Goal: Task Accomplishment & Management: Use online tool/utility

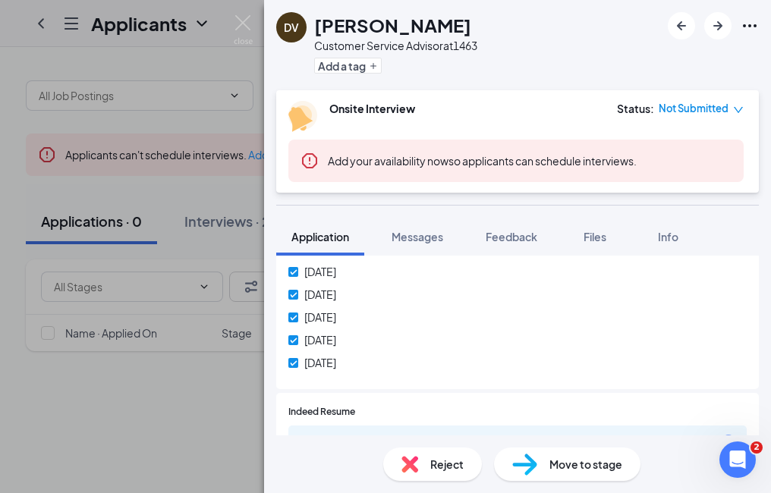
scroll to position [759, 0]
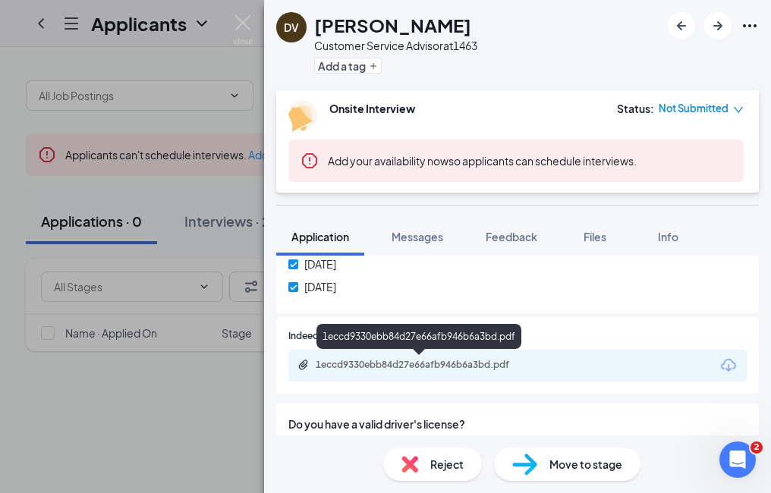
click at [449, 366] on div "1eccd9330ebb84d27e66afb946b6a3bd.pdf" at bounding box center [422, 365] width 213 height 12
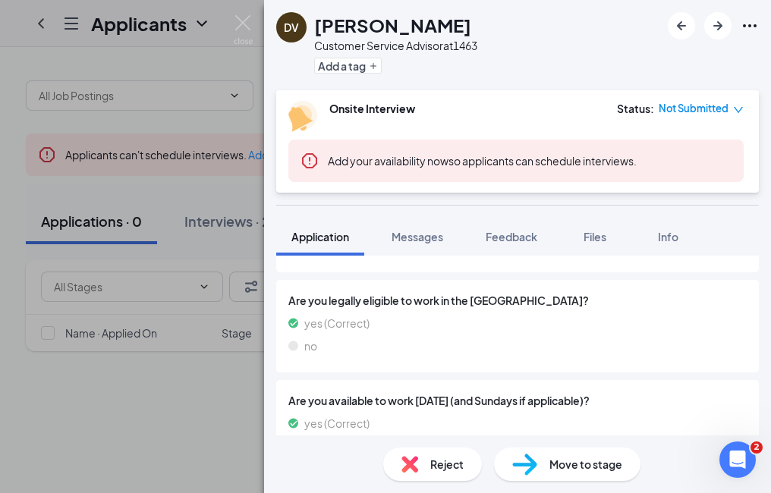
scroll to position [1048, 0]
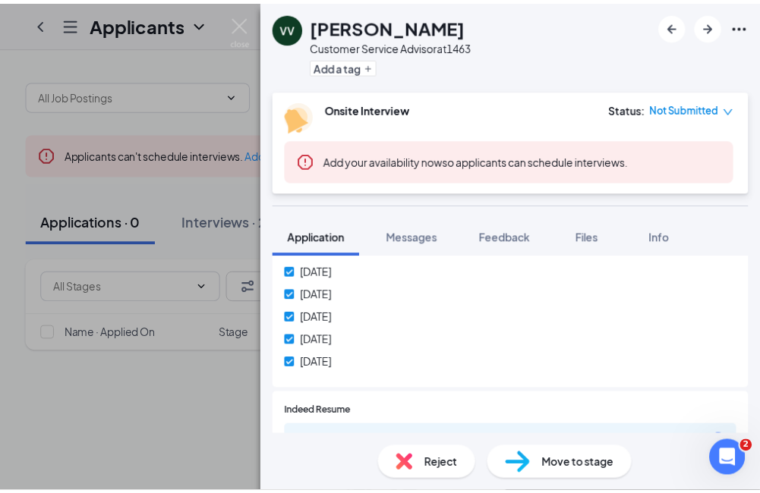
scroll to position [759, 0]
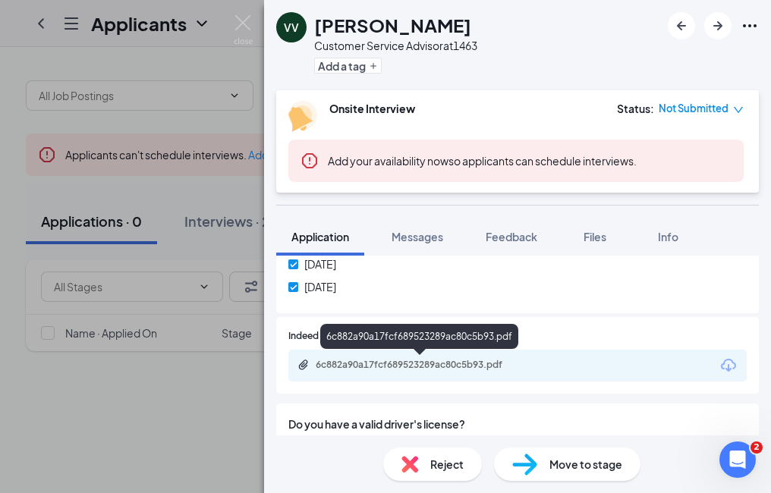
click at [480, 362] on div "6c882a90a17fcf689523289ac80c5b93.pdf" at bounding box center [422, 365] width 213 height 12
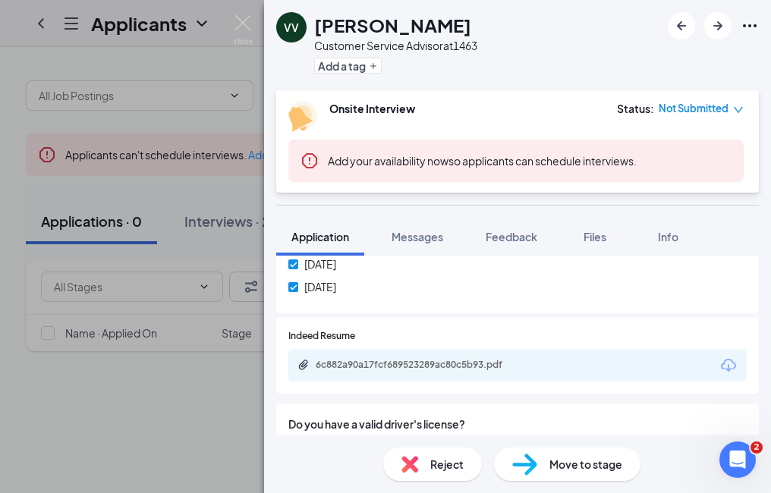
click at [215, 227] on div "VV victor vue Customer Service Advisor at 1463 Add a tag Onsite Interview Statu…" at bounding box center [385, 246] width 771 height 493
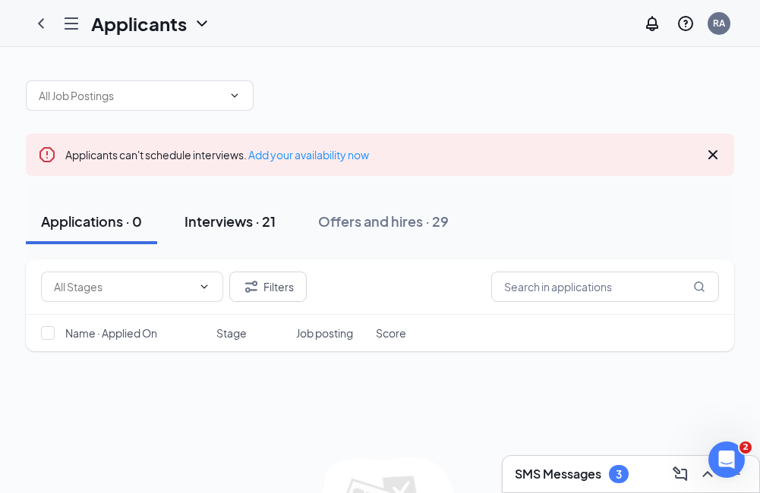
click at [244, 220] on div "Interviews · 21" at bounding box center [229, 221] width 91 height 19
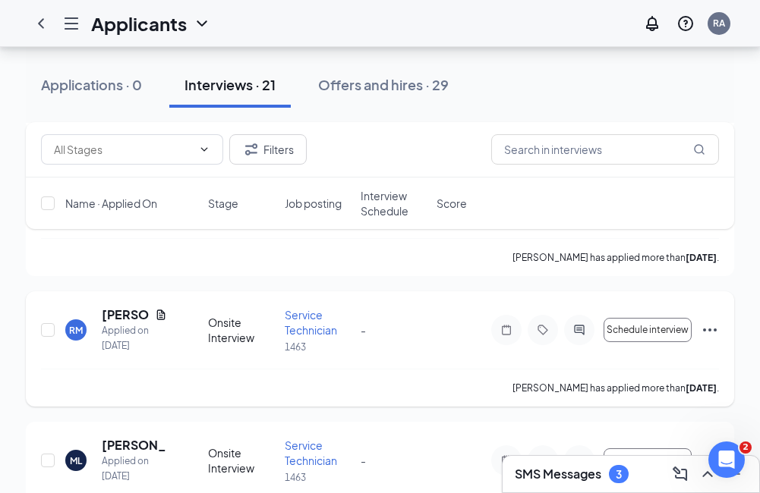
scroll to position [531, 0]
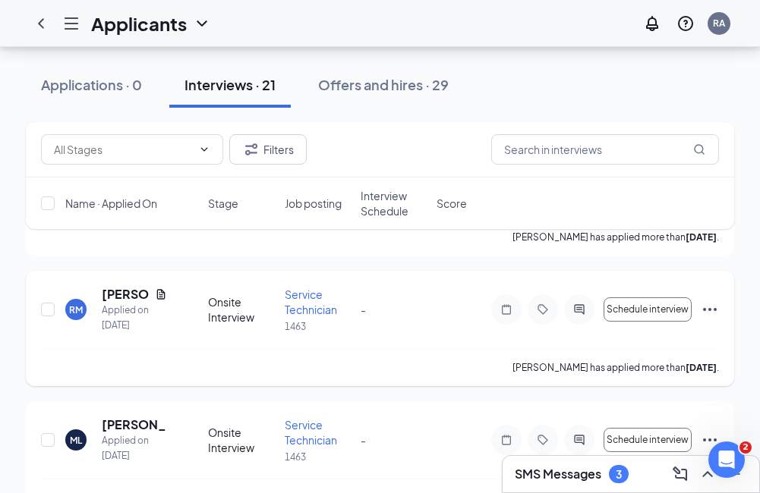
click at [716, 311] on icon "Ellipses" at bounding box center [710, 309] width 14 height 3
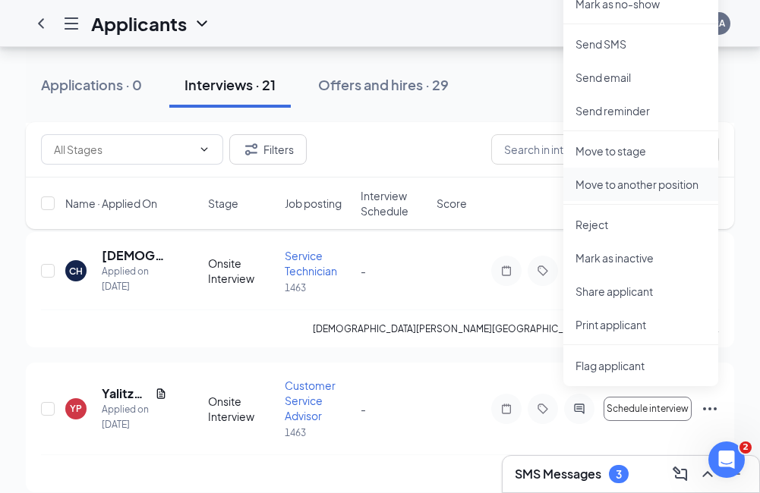
scroll to position [987, 0]
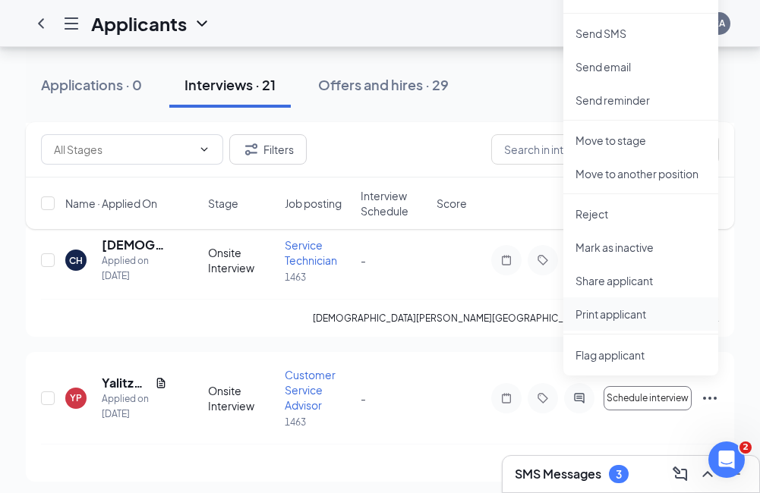
click at [612, 317] on p "Print applicant" at bounding box center [640, 314] width 131 height 15
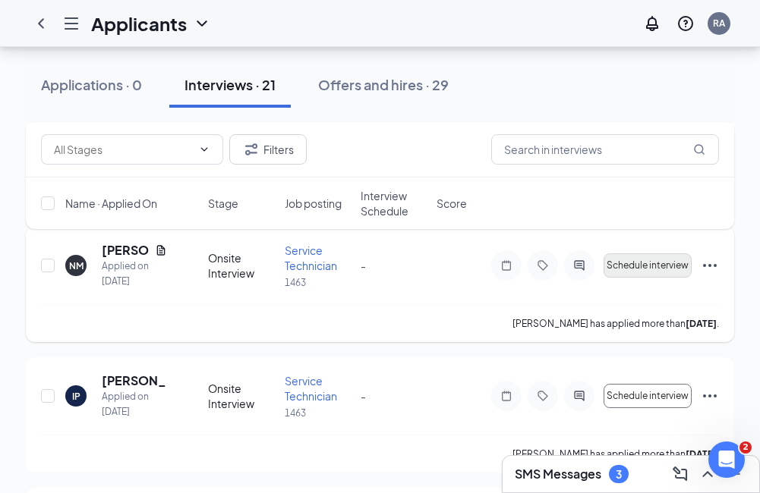
scroll to position [1594, 0]
